Goal: Task Accomplishment & Management: Manage account settings

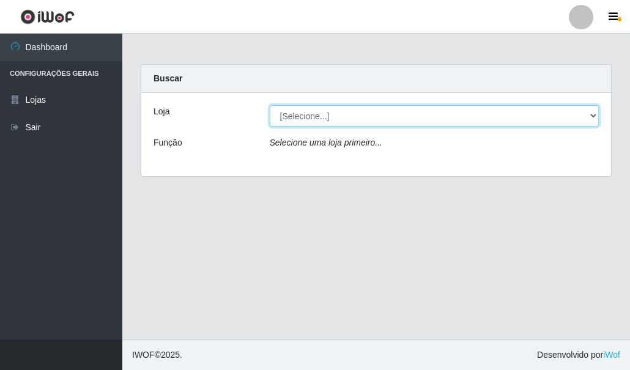
click at [297, 117] on select "[Selecione...] Hiper Queiroz - [GEOGRAPHIC_DATA]" at bounding box center [435, 115] width 330 height 21
select select "513"
click at [270, 105] on select "[Selecione...] Hiper Queiroz - [GEOGRAPHIC_DATA]" at bounding box center [435, 115] width 330 height 21
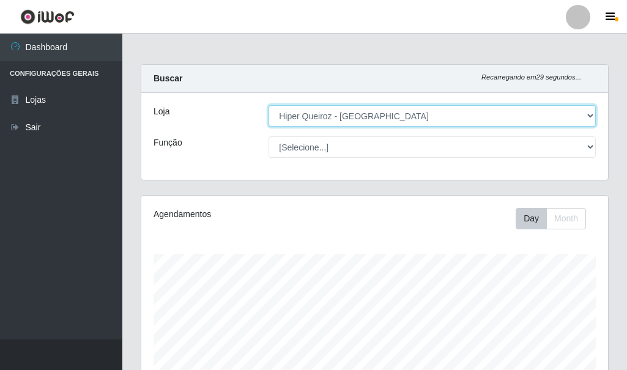
scroll to position [254, 467]
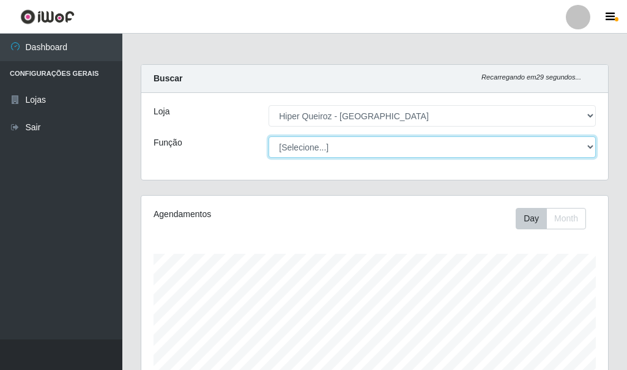
click at [323, 141] on select "[Selecione...] Embalador Embalador + Embalador ++ Operador de Caixa Operador de…" at bounding box center [431, 146] width 327 height 21
click at [268, 136] on select "[Selecione...] Embalador Embalador + Embalador ++ Operador de Caixa Operador de…" at bounding box center [431, 146] width 327 height 21
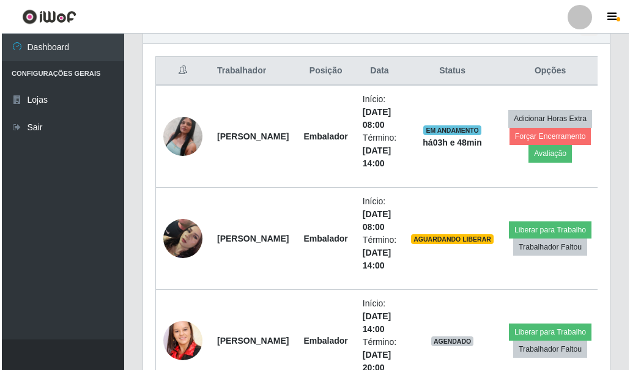
scroll to position [489, 0]
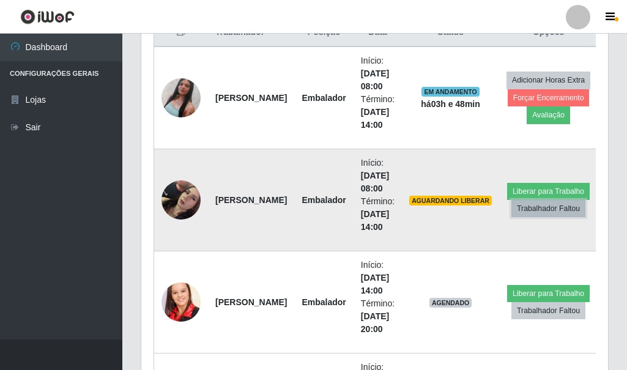
click at [529, 211] on button "Trabalhador Faltou" at bounding box center [548, 208] width 74 height 17
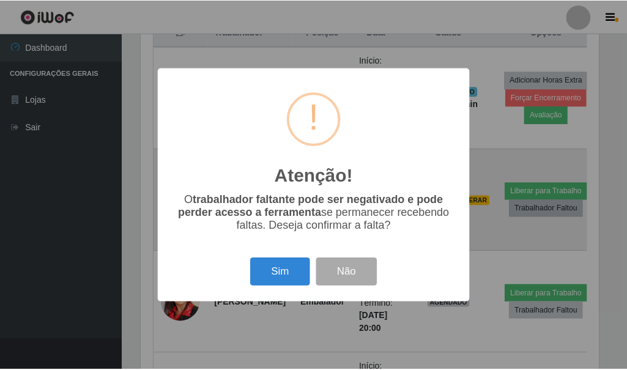
scroll to position [254, 460]
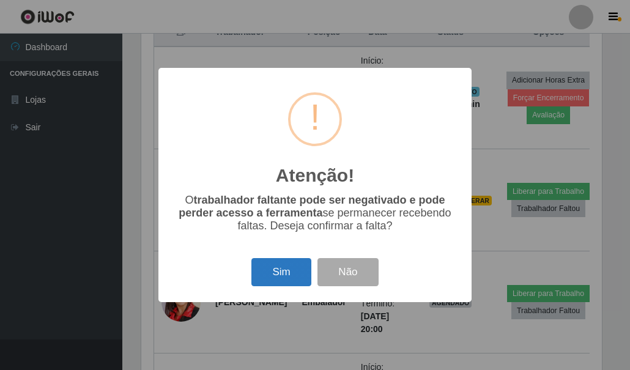
click at [300, 269] on button "Sim" at bounding box center [280, 272] width 59 height 29
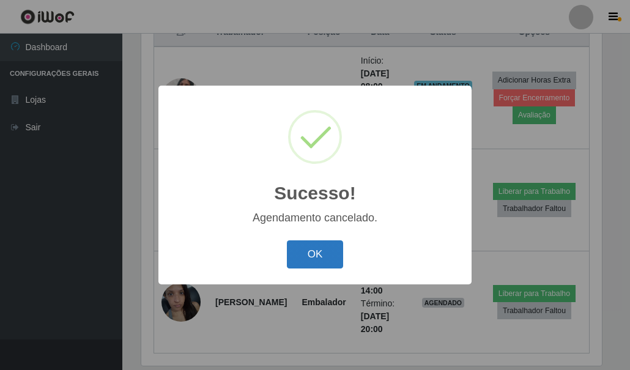
click at [308, 245] on button "OK" at bounding box center [315, 254] width 57 height 29
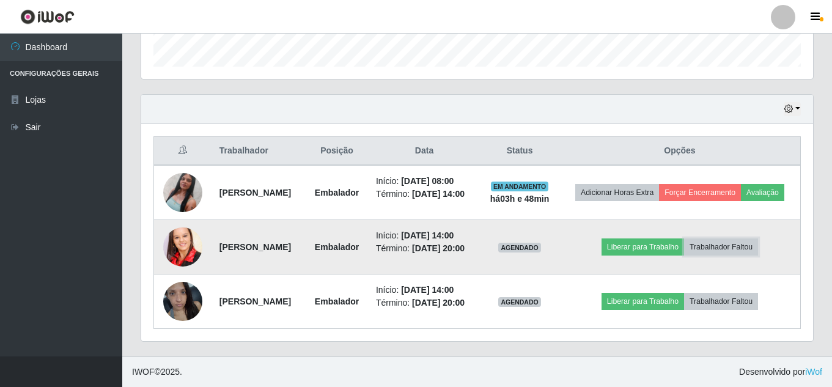
scroll to position [31, 0]
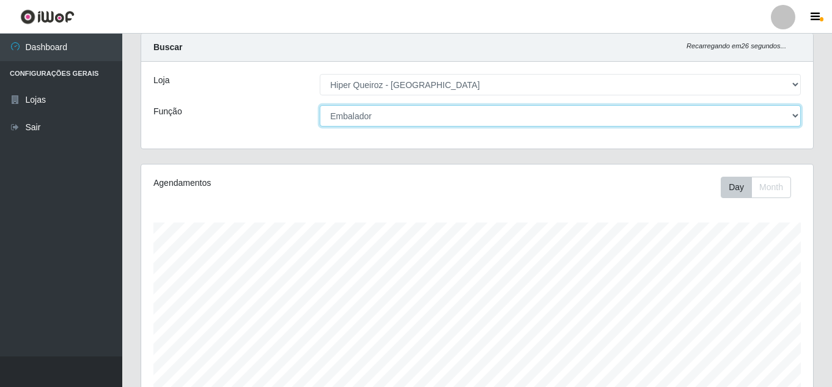
click at [401, 114] on select "[Selecione...] Embalador Embalador + Embalador ++ Operador de Caixa Operador de…" at bounding box center [560, 115] width 481 height 21
click at [320, 105] on select "[Selecione...] Embalador Embalador + Embalador ++ Operador de Caixa Operador de…" at bounding box center [560, 115] width 481 height 21
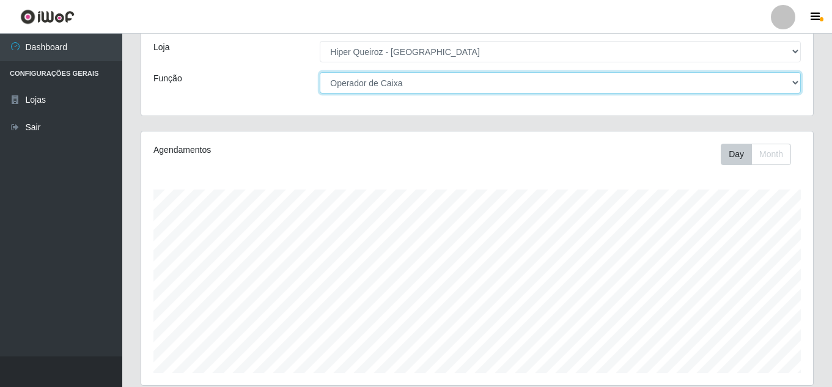
scroll to position [207, 0]
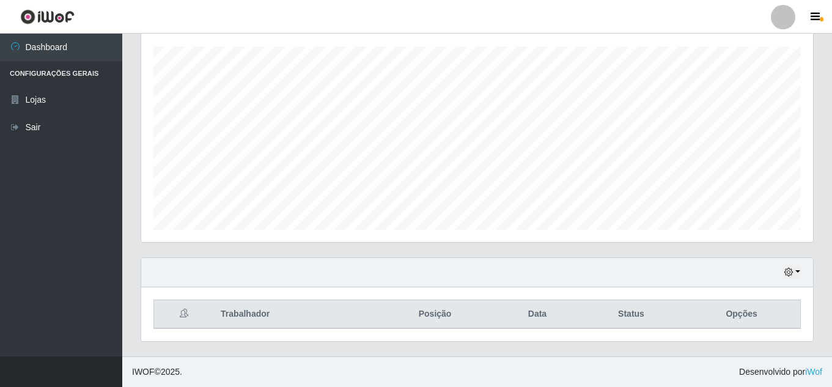
click at [629, 268] on div "Hoje 1 dia 3 dias 1 Semana Não encerrados" at bounding box center [477, 272] width 672 height 29
click at [629, 276] on icon "button" at bounding box center [789, 272] width 9 height 9
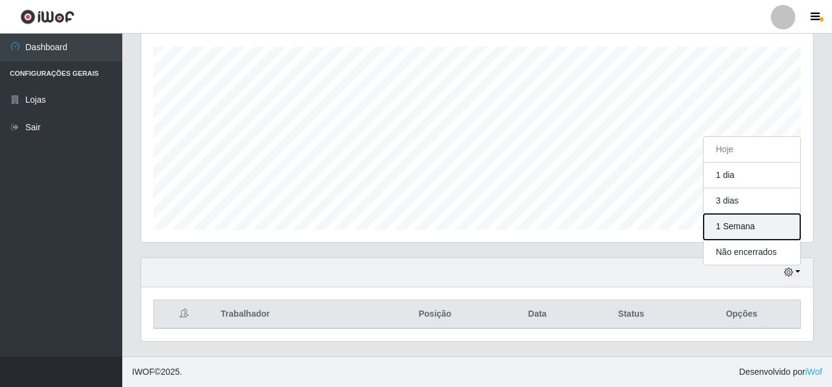
click at [629, 231] on button "1 Semana" at bounding box center [752, 227] width 97 height 26
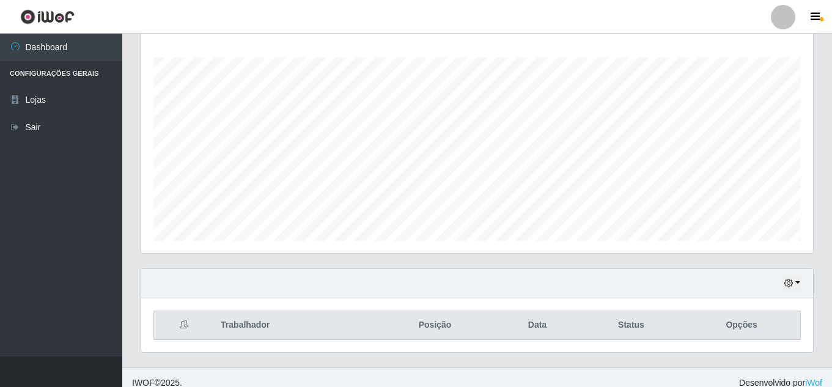
scroll to position [207, 0]
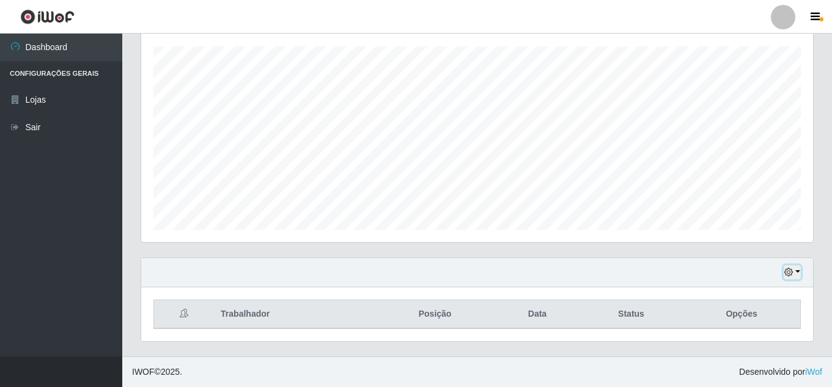
click at [629, 273] on icon "button" at bounding box center [789, 272] width 9 height 9
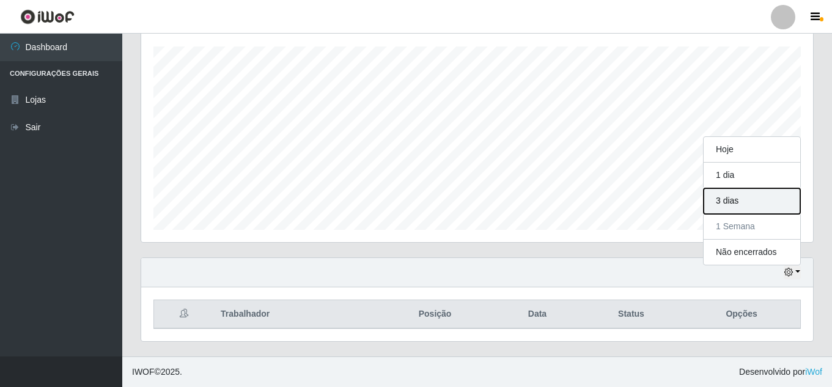
click at [629, 203] on button "3 dias" at bounding box center [752, 201] width 97 height 26
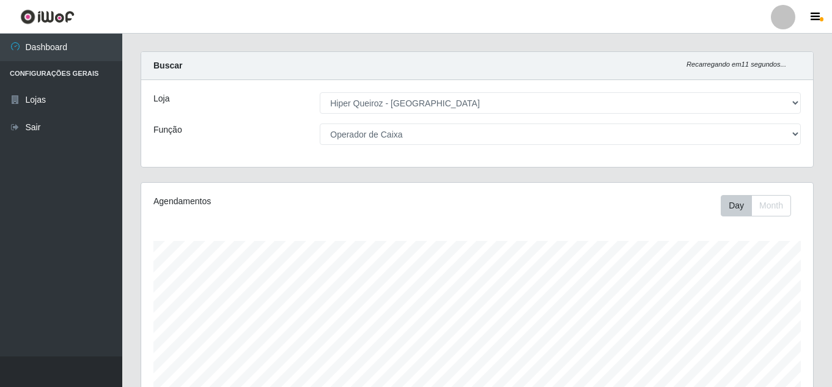
scroll to position [0, 0]
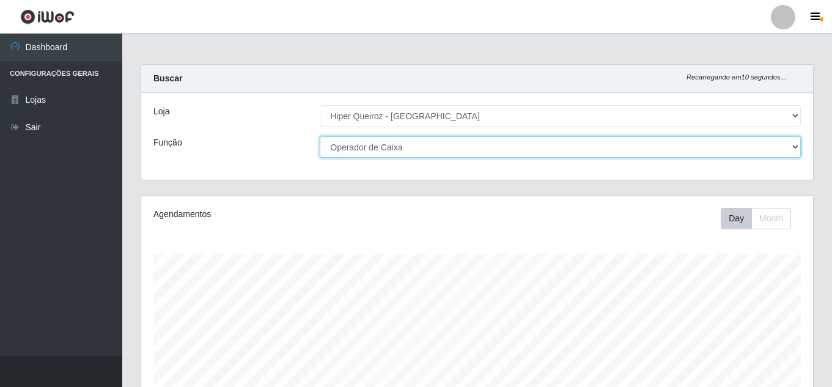
click at [460, 144] on select "[Selecione...] Embalador Embalador + Embalador ++ Operador de Caixa Operador de…" at bounding box center [560, 146] width 481 height 21
click at [320, 136] on select "[Selecione...] Embalador Embalador + Embalador ++ Operador de Caixa Operador de…" at bounding box center [560, 146] width 481 height 21
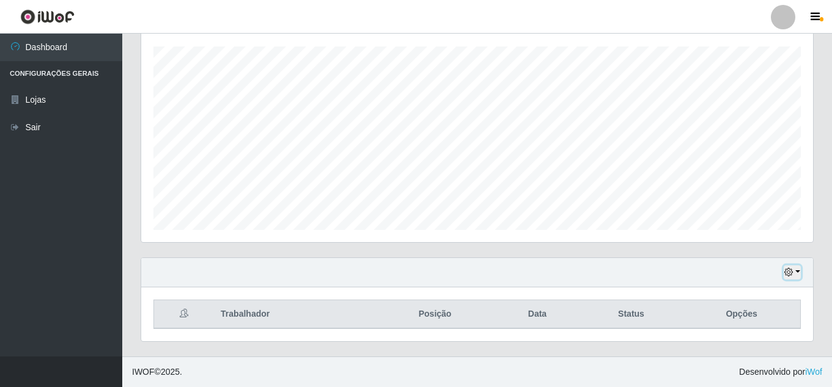
click at [629, 276] on icon "button" at bounding box center [789, 272] width 9 height 9
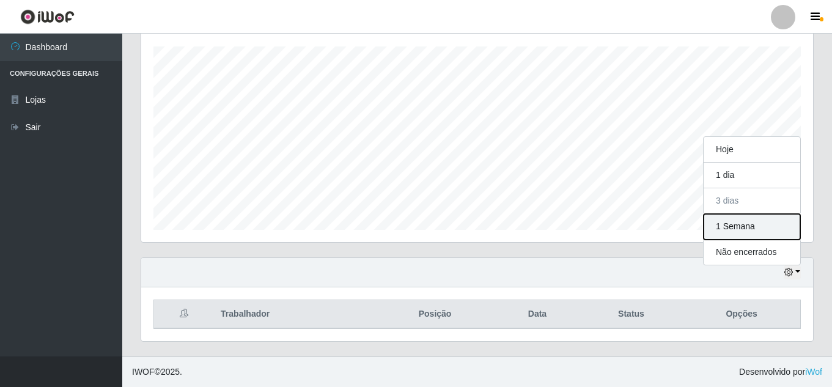
click at [629, 224] on button "1 Semana" at bounding box center [752, 227] width 97 height 26
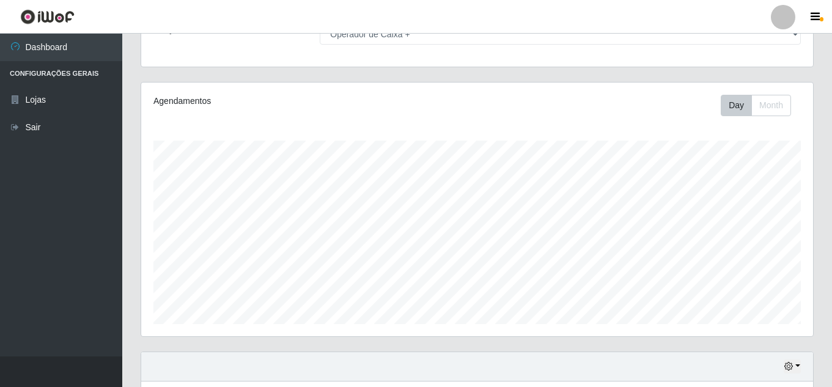
scroll to position [0, 0]
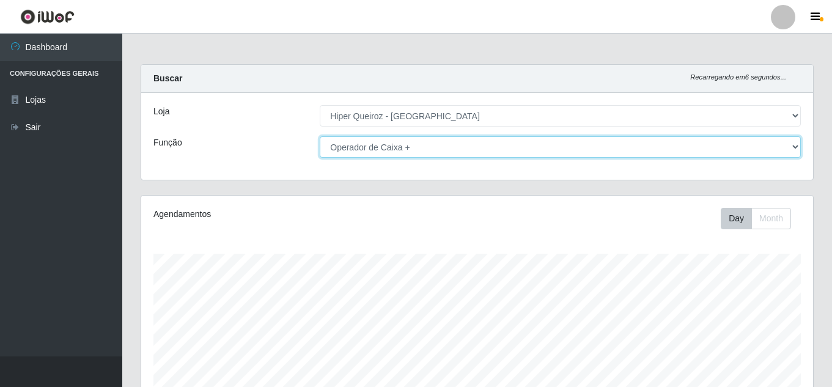
click at [417, 154] on select "[Selecione...] Embalador Embalador + Embalador ++ Operador de Caixa Operador de…" at bounding box center [560, 146] width 481 height 21
click at [320, 136] on select "[Selecione...] Embalador Embalador + Embalador ++ Operador de Caixa Operador de…" at bounding box center [560, 146] width 481 height 21
click at [427, 148] on select "[Selecione...] Embalador Embalador + Embalador ++ Operador de Caixa Operador de…" at bounding box center [560, 146] width 481 height 21
select select "1"
click at [320, 136] on select "[Selecione...] Embalador Embalador + Embalador ++ Operador de Caixa Operador de…" at bounding box center [560, 146] width 481 height 21
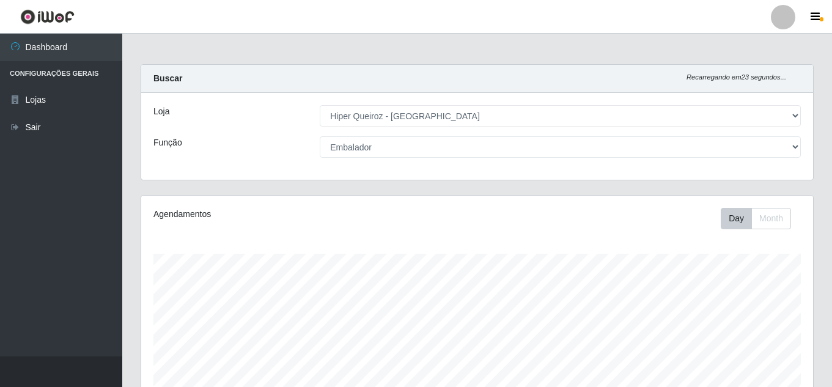
drag, startPoint x: 411, startPoint y: 386, endPoint x: 694, endPoint y: 101, distance: 402.1
click at [629, 101] on div "Loja [Selecione...] Hiper Queiroz - Macau Função [Selecione...] Embalador Embal…" at bounding box center [477, 136] width 672 height 87
